Goal: Task Accomplishment & Management: Complete application form

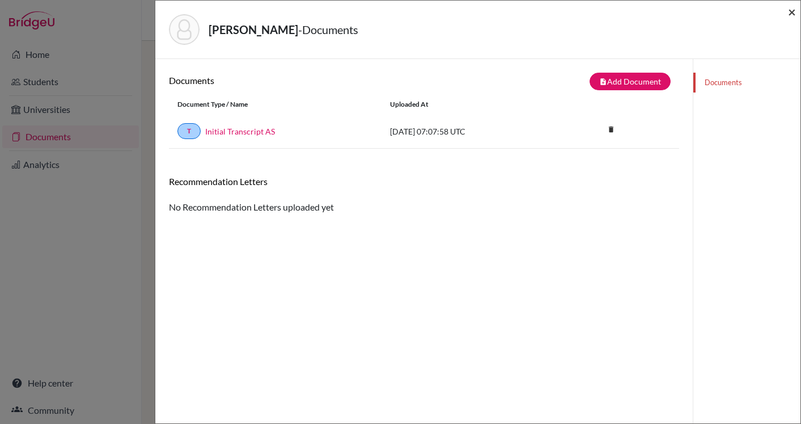
click at [795, 10] on span "×" at bounding box center [792, 11] width 8 height 16
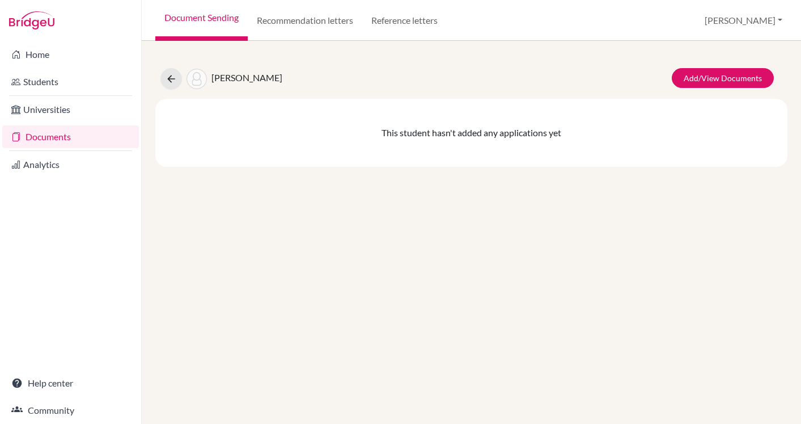
click at [43, 140] on link "Documents" at bounding box center [70, 136] width 137 height 23
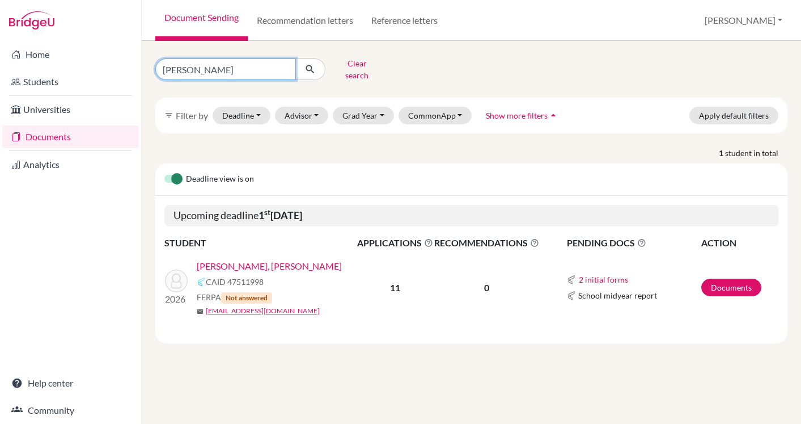
drag, startPoint x: 202, startPoint y: 63, endPoint x: 163, endPoint y: 66, distance: 39.8
click at [164, 65] on input "morris" at bounding box center [225, 69] width 141 height 22
type input "villers"
click button "submit" at bounding box center [311, 69] width 30 height 22
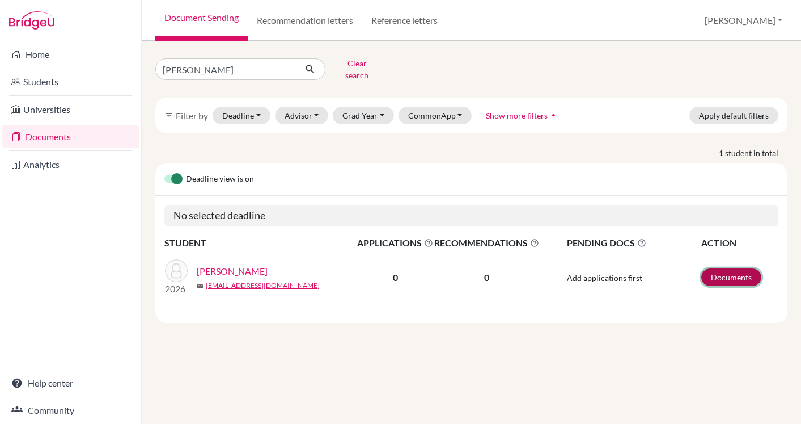
click at [741, 269] on link "Documents" at bounding box center [732, 277] width 60 height 18
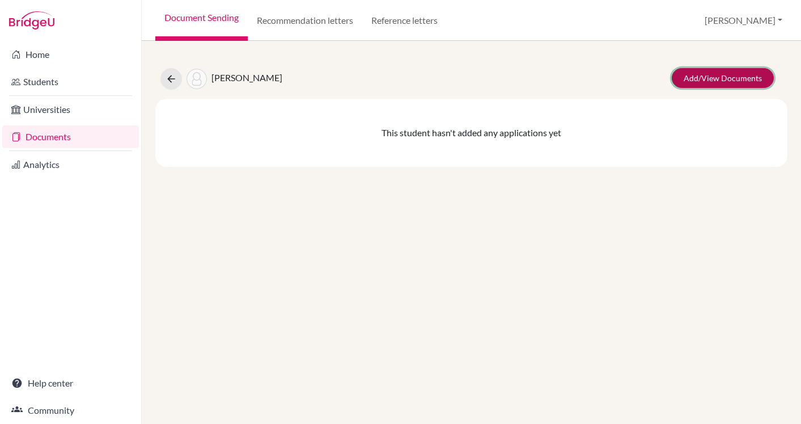
click at [703, 77] on link "Add/View Documents" at bounding box center [723, 78] width 102 height 20
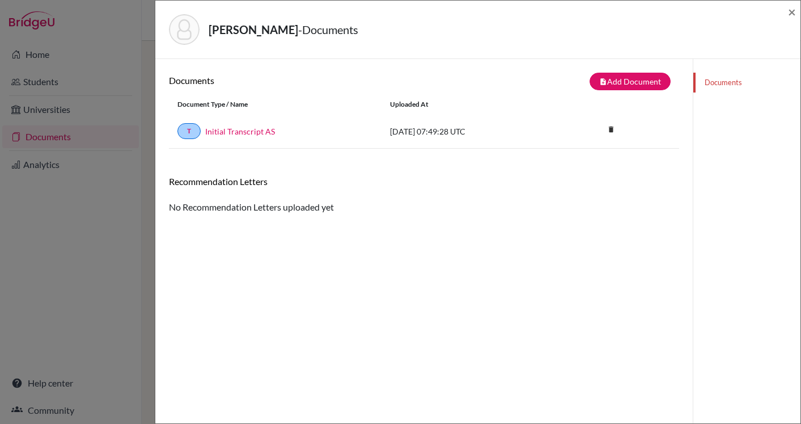
click at [620, 91] on div "Documents note_add Add Document Document type Change explanation for Common App…" at bounding box center [424, 111] width 510 height 76
click at [618, 85] on button "note_add Add Document" at bounding box center [630, 82] width 81 height 18
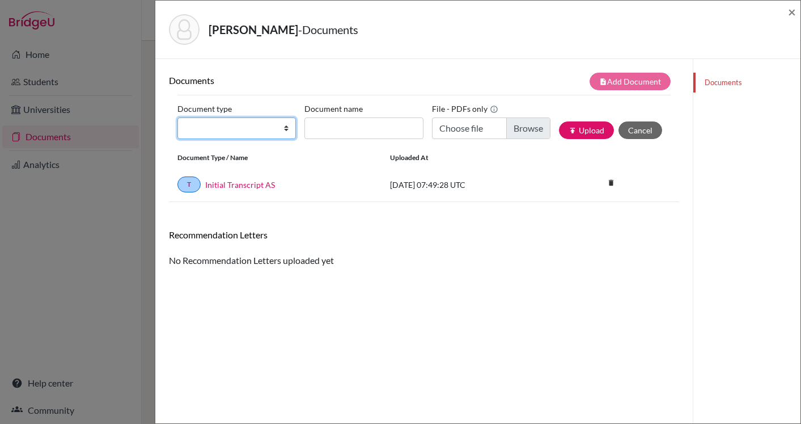
click at [277, 126] on select "Change explanation for Common App reports Counselor recommendation Internationa…" at bounding box center [237, 128] width 119 height 22
select select "2"
click at [178, 117] on select "Change explanation for Common App reports Counselor recommendation Internationa…" at bounding box center [237, 128] width 119 height 22
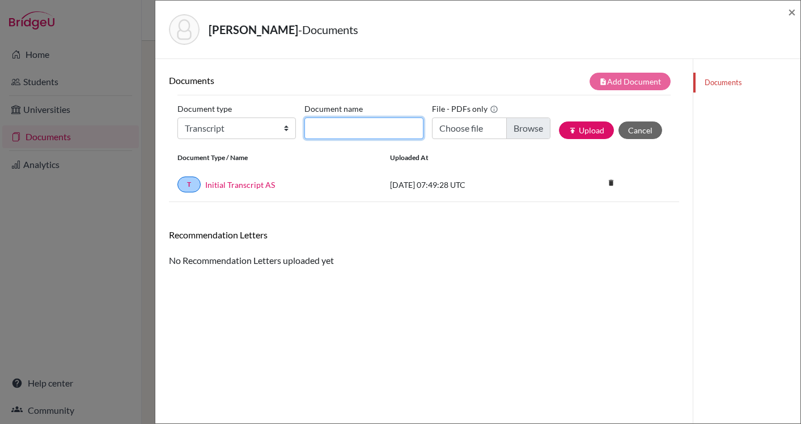
click at [385, 131] on input "Document name" at bounding box center [364, 128] width 119 height 22
type input "Transfer Transcript"
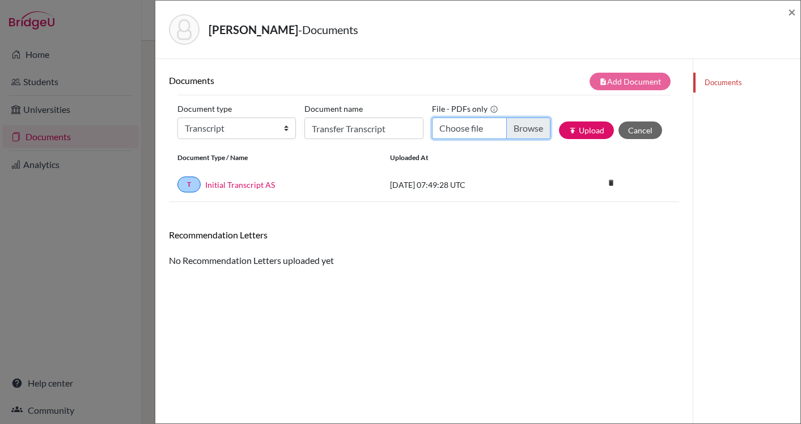
click at [525, 131] on input "Choose file" at bounding box center [491, 128] width 119 height 22
click at [588, 132] on button "publish Upload" at bounding box center [586, 130] width 55 height 18
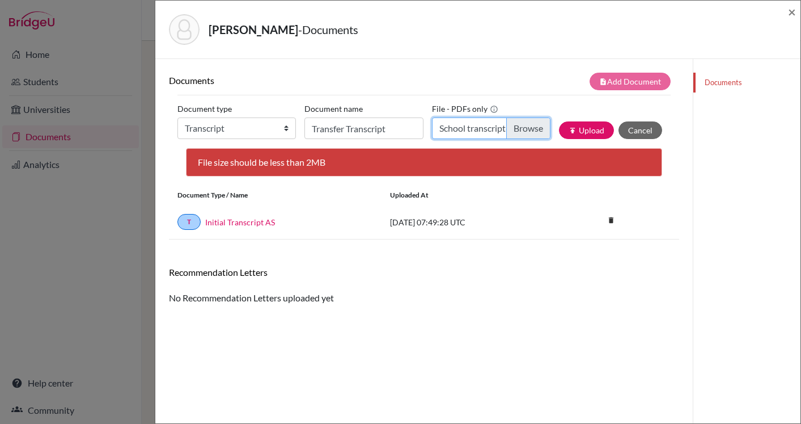
click at [525, 130] on input "School transcript-Felix Villers291.pdf" at bounding box center [491, 128] width 119 height 22
type input "C:\fakepath\Villers, Felix Final Transfer Transcript.pdf"
click at [576, 134] on button "publish Upload" at bounding box center [586, 130] width 55 height 18
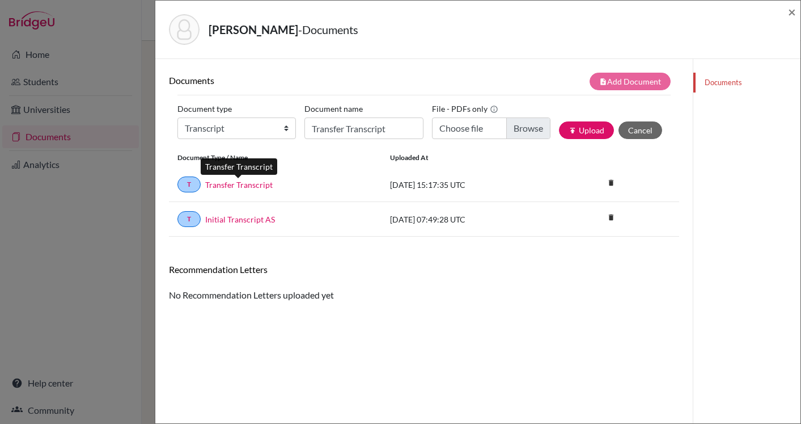
click at [239, 187] on link "Transfer Transcript" at bounding box center [238, 185] width 67 height 12
